Goal: Information Seeking & Learning: Learn about a topic

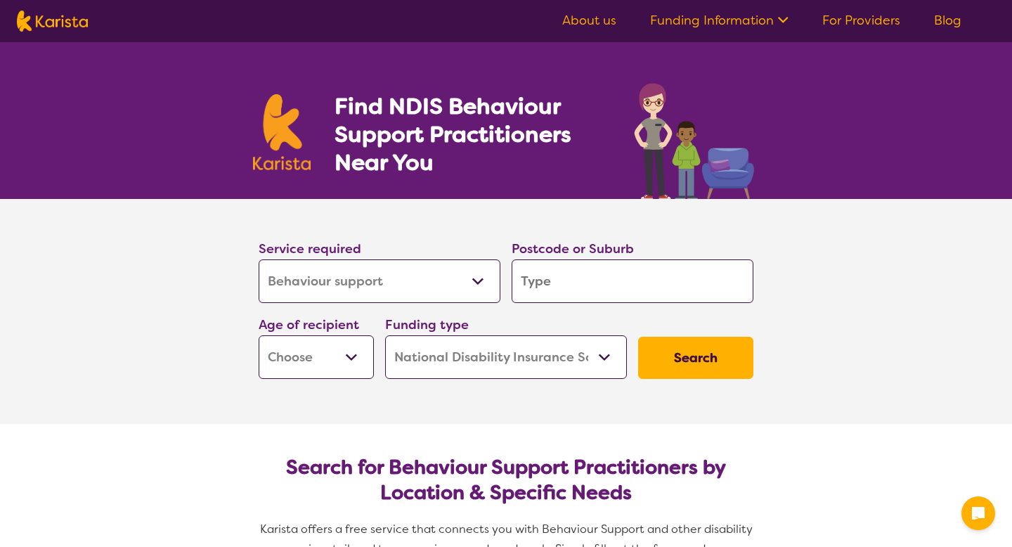
select select "Behaviour support"
select select "NDIS"
select select "Behaviour support"
select select "NDIS"
click at [596, 291] on input "search" at bounding box center [632, 281] width 242 height 44
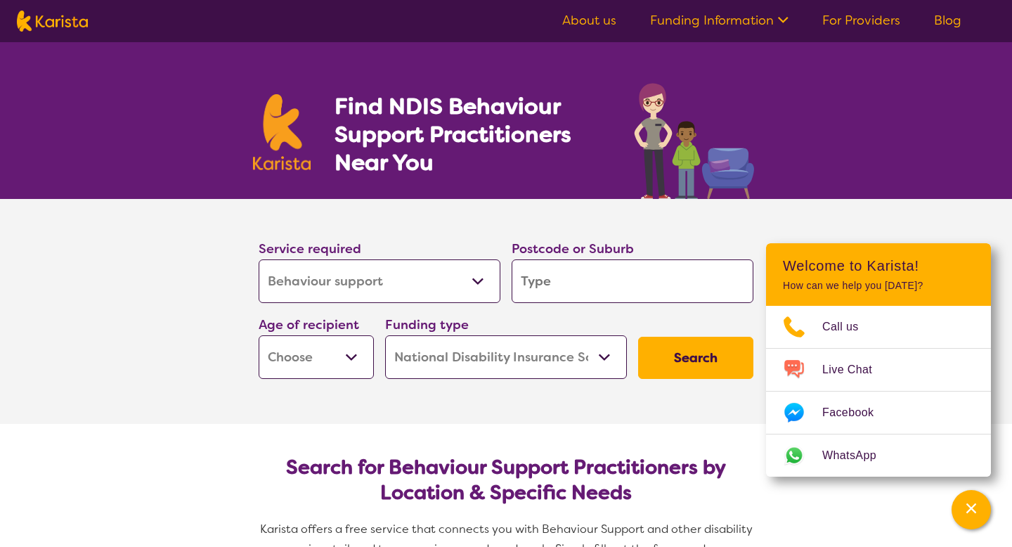
type input "3"
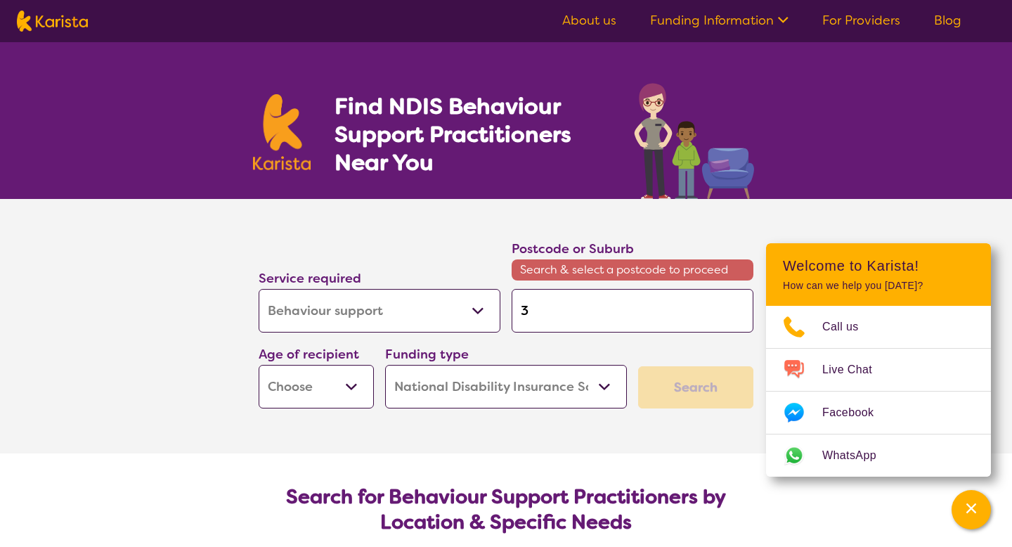
type input "38"
type input "389"
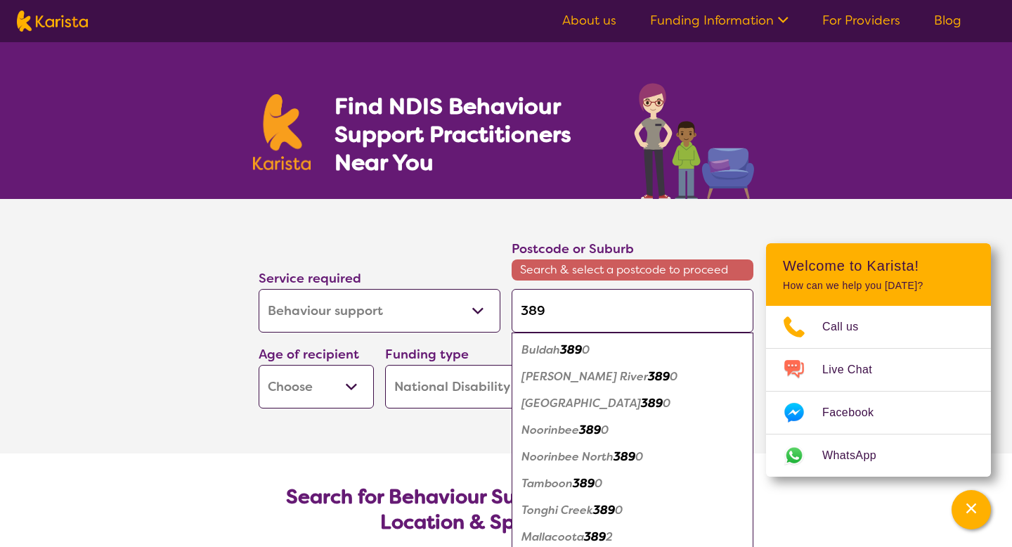
type input "3892"
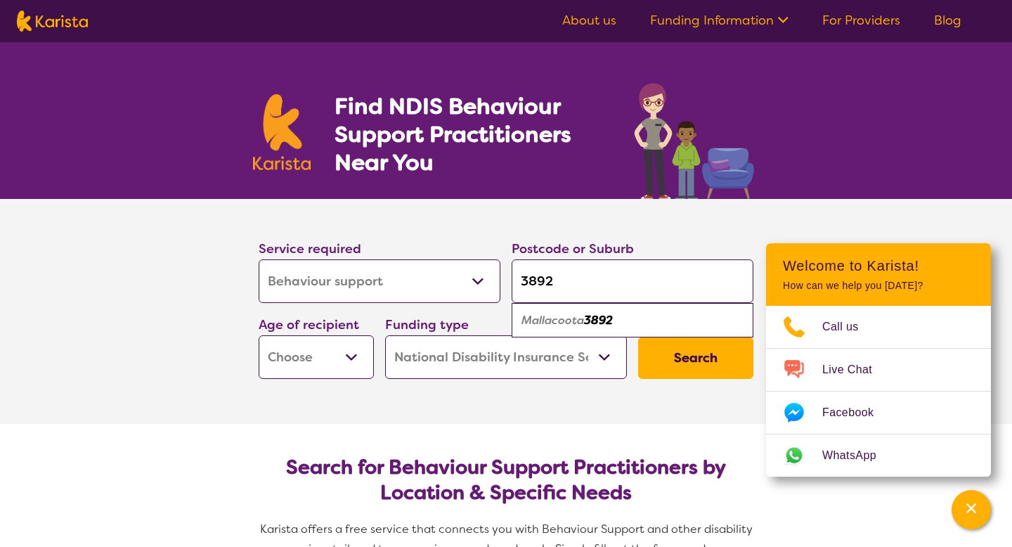
type input "3892"
click at [574, 325] on em "Mallacoota" at bounding box center [552, 320] width 63 height 15
click at [355, 353] on select "Early Childhood - 0 to 9 Child - 10 to 11 Adolescent - 12 to 17 Adult - 18 to 6…" at bounding box center [316, 357] width 115 height 44
select select "CH"
click at [259, 335] on select "Early Childhood - 0 to 9 Child - 10 to 11 Adolescent - 12 to 17 Adult - 18 to 6…" at bounding box center [316, 357] width 115 height 44
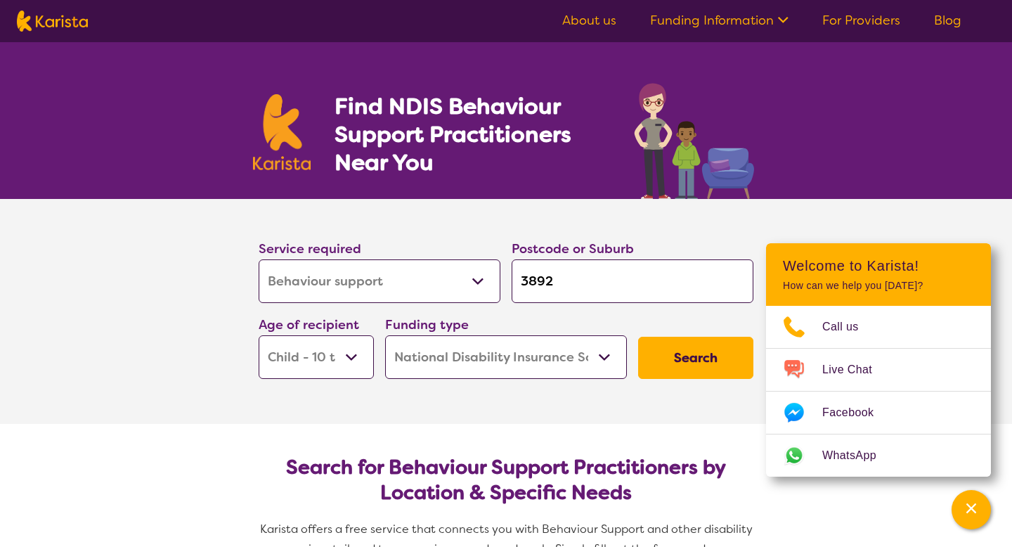
select select "CH"
click at [603, 353] on select "Home Care Package (HCP) National Disability Insurance Scheme (NDIS) I don't know" at bounding box center [506, 357] width 242 height 44
click at [385, 335] on select "Home Care Package (HCP) National Disability Insurance Scheme (NDIS) I don't know" at bounding box center [506, 357] width 242 height 44
click at [698, 353] on button "Search" at bounding box center [695, 357] width 115 height 42
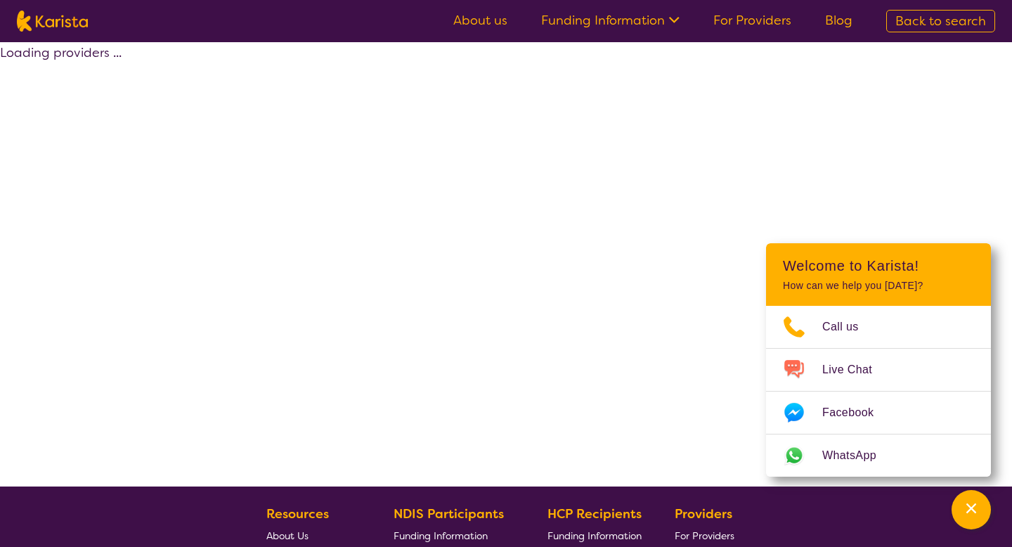
select select "by_score"
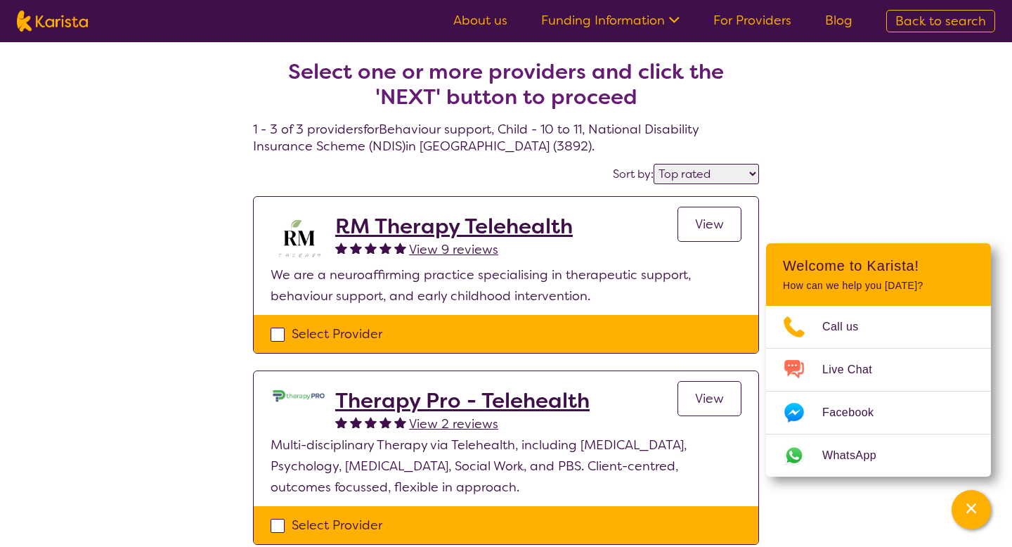
select select "Behaviour support"
select select "CH"
select select "NDIS"
select select "Behaviour support"
select select "CH"
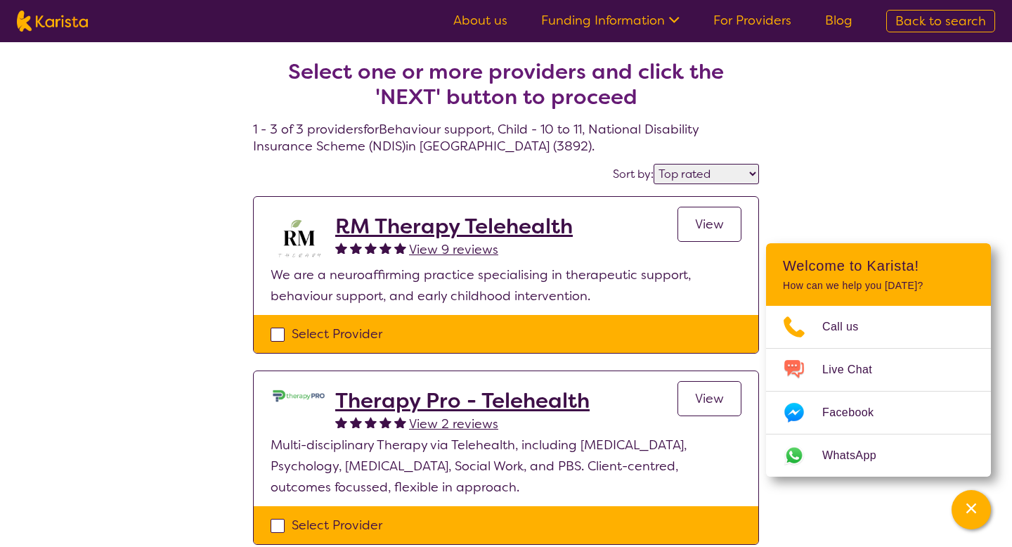
select select "NDIS"
